Goal: Information Seeking & Learning: Learn about a topic

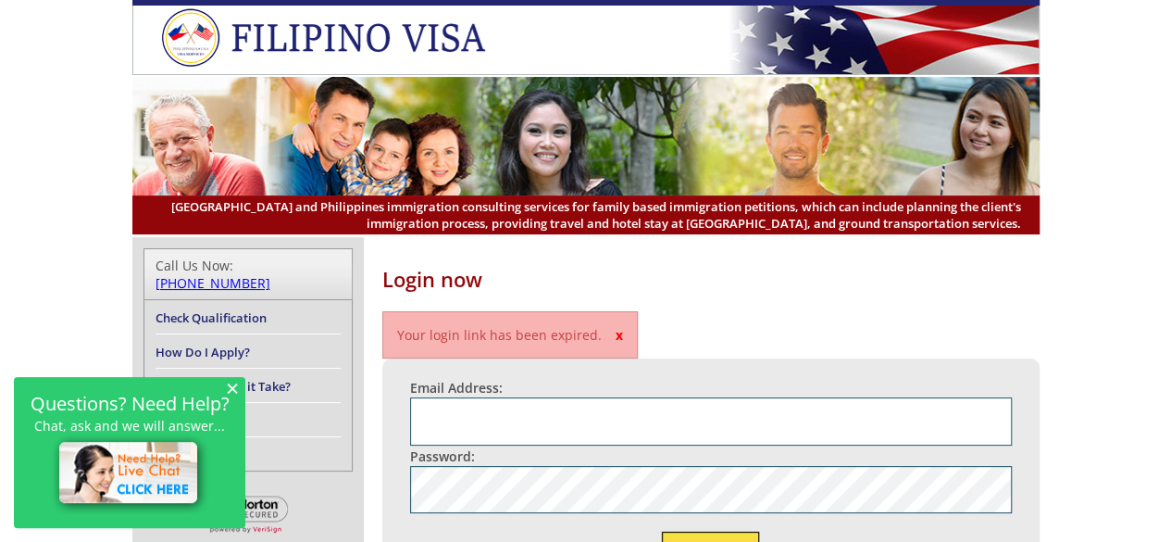
click at [231, 386] on span "×" at bounding box center [232, 388] width 13 height 16
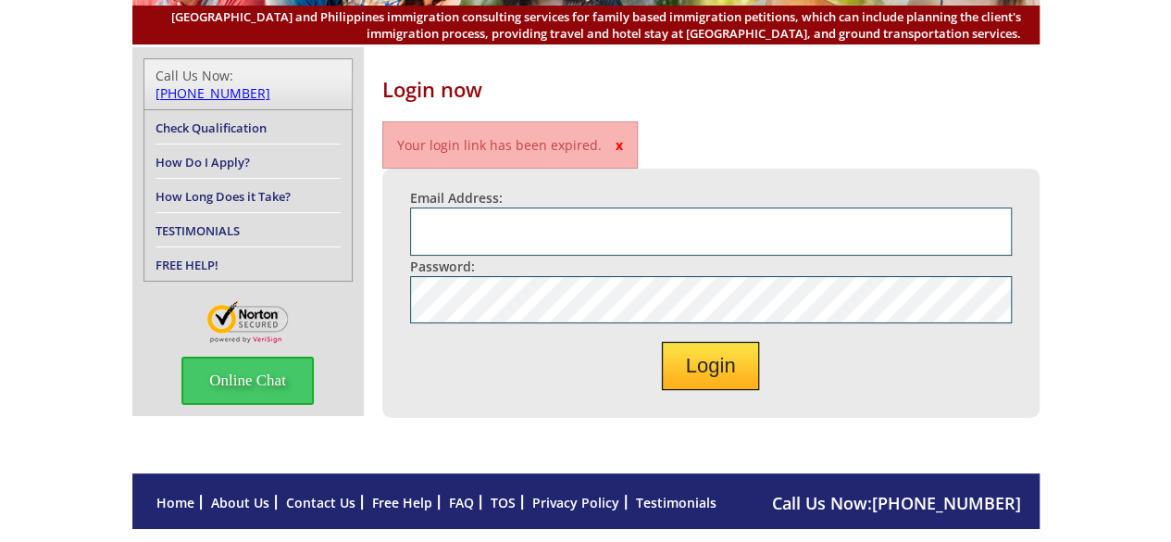
scroll to position [334, 0]
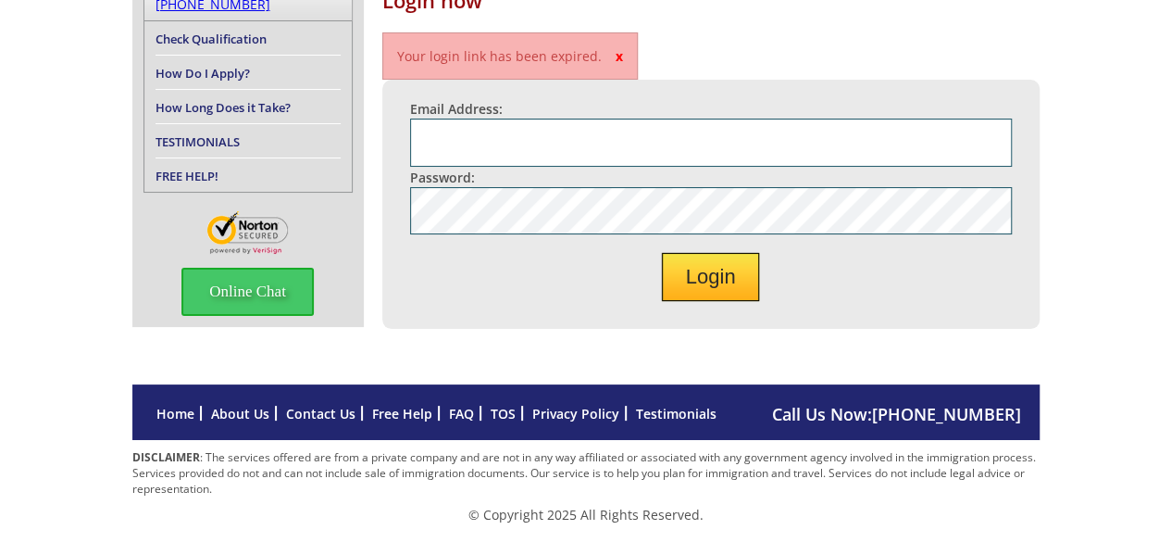
click at [243, 413] on link "About Us" at bounding box center [240, 414] width 58 height 18
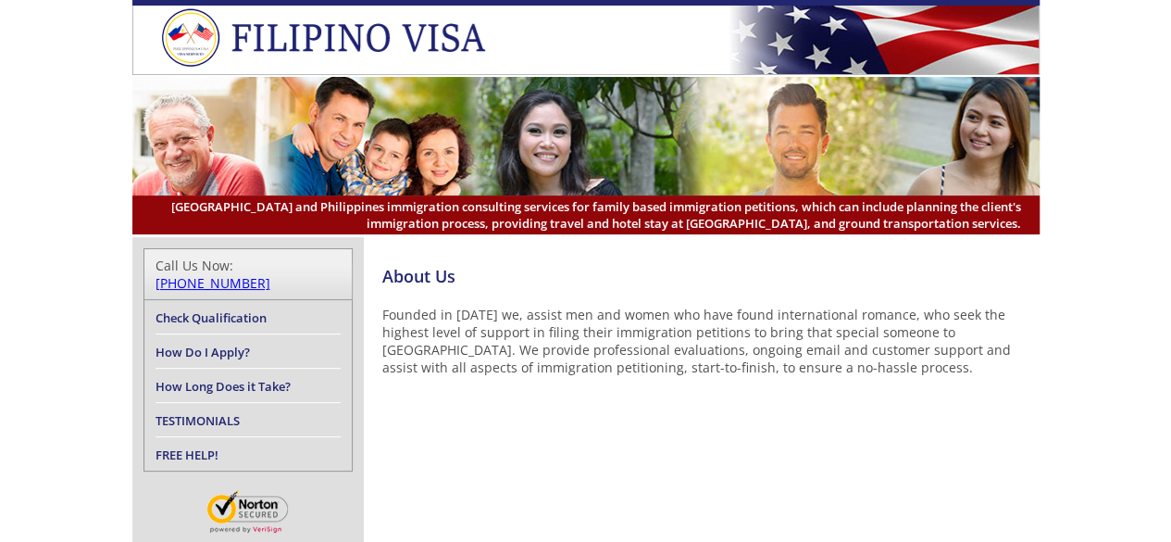
click at [212, 378] on link "How Long Does it Take?" at bounding box center [223, 386] width 135 height 17
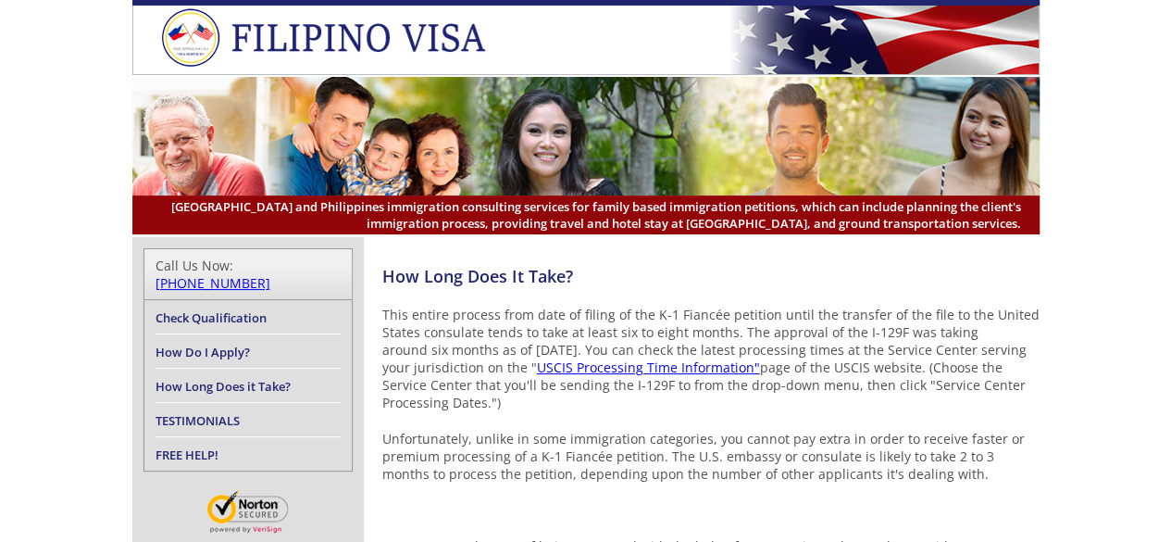
click at [179, 403] on li "TESTIMONIALS" at bounding box center [248, 420] width 185 height 34
click at [181, 412] on link "TESTIMONIALS" at bounding box center [198, 420] width 84 height 17
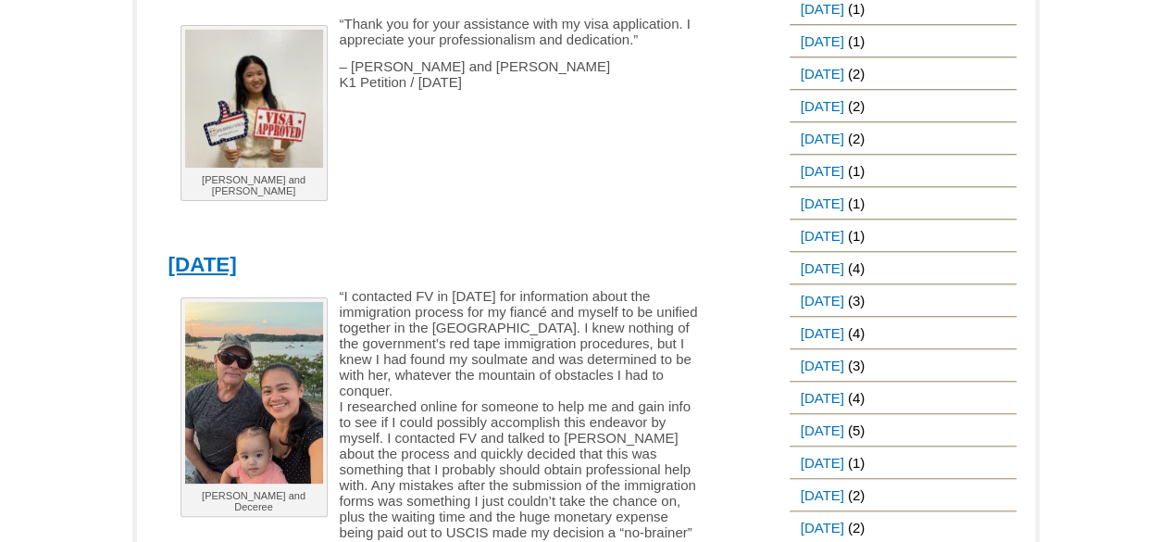
scroll to position [1847, 0]
